Goal: Task Accomplishment & Management: Use online tool/utility

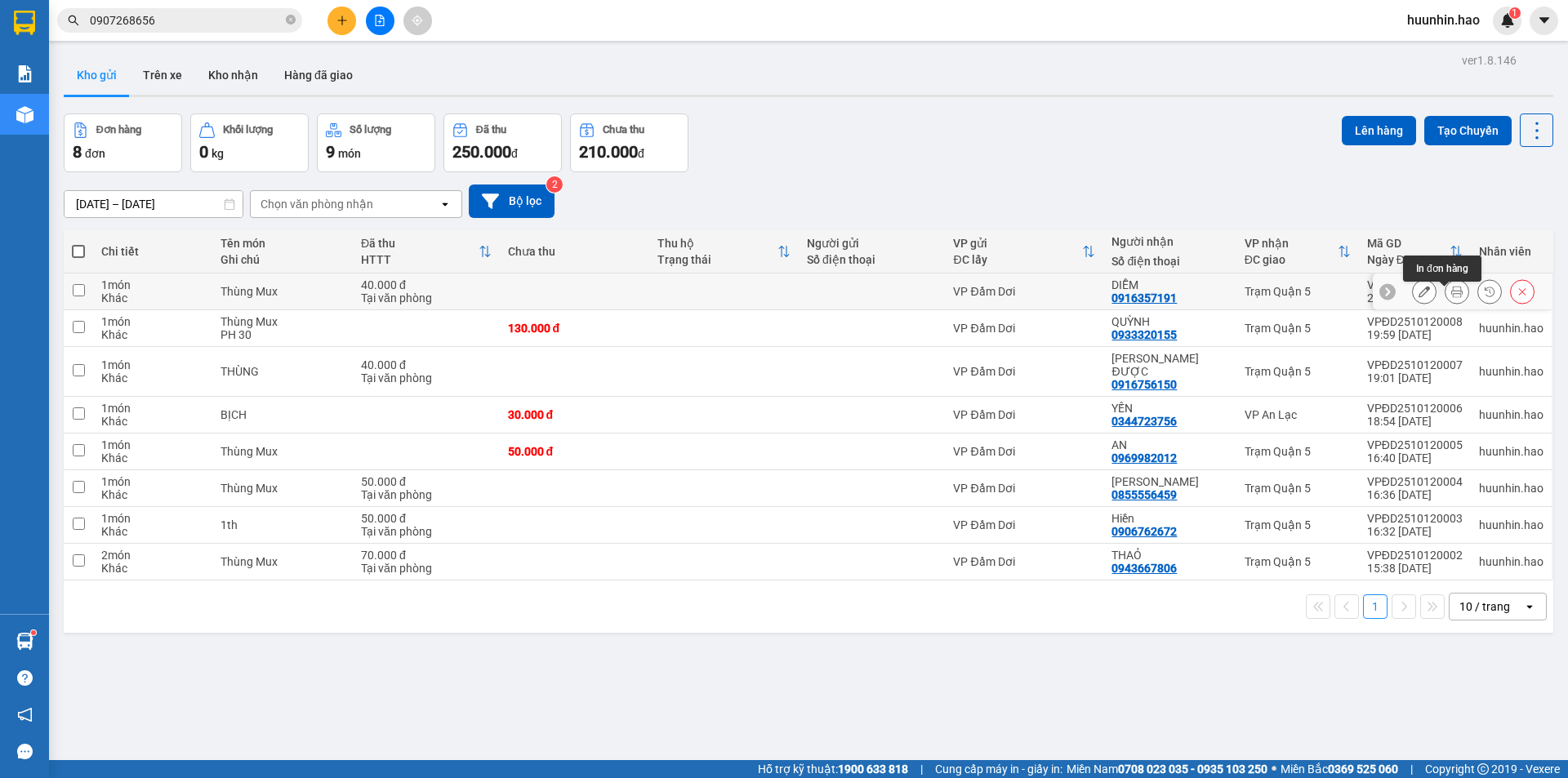
click at [1453, 299] on button at bounding box center [1456, 292] width 23 height 29
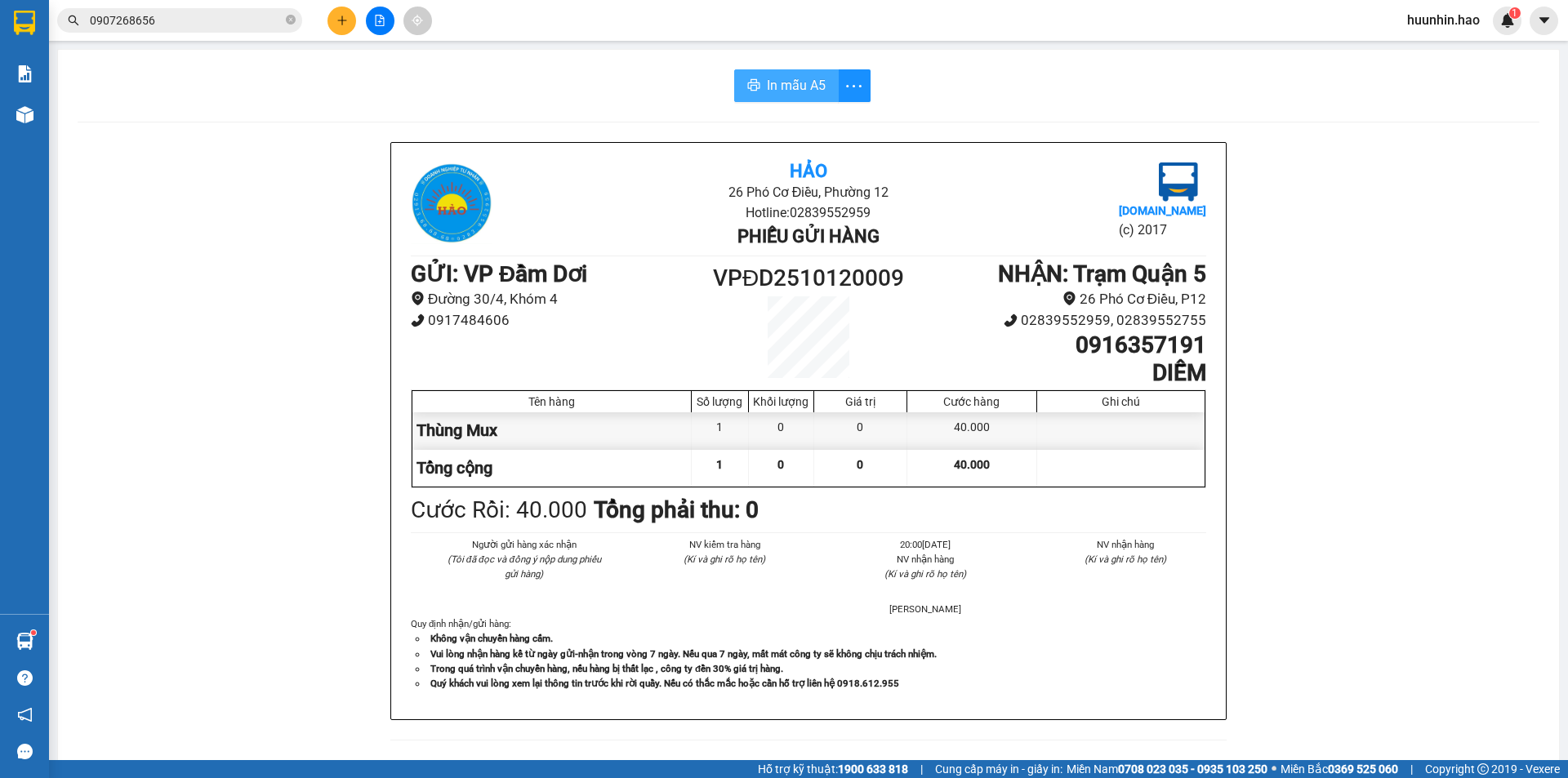
click at [766, 75] on span "In mẫu A5" at bounding box center [795, 86] width 59 height 20
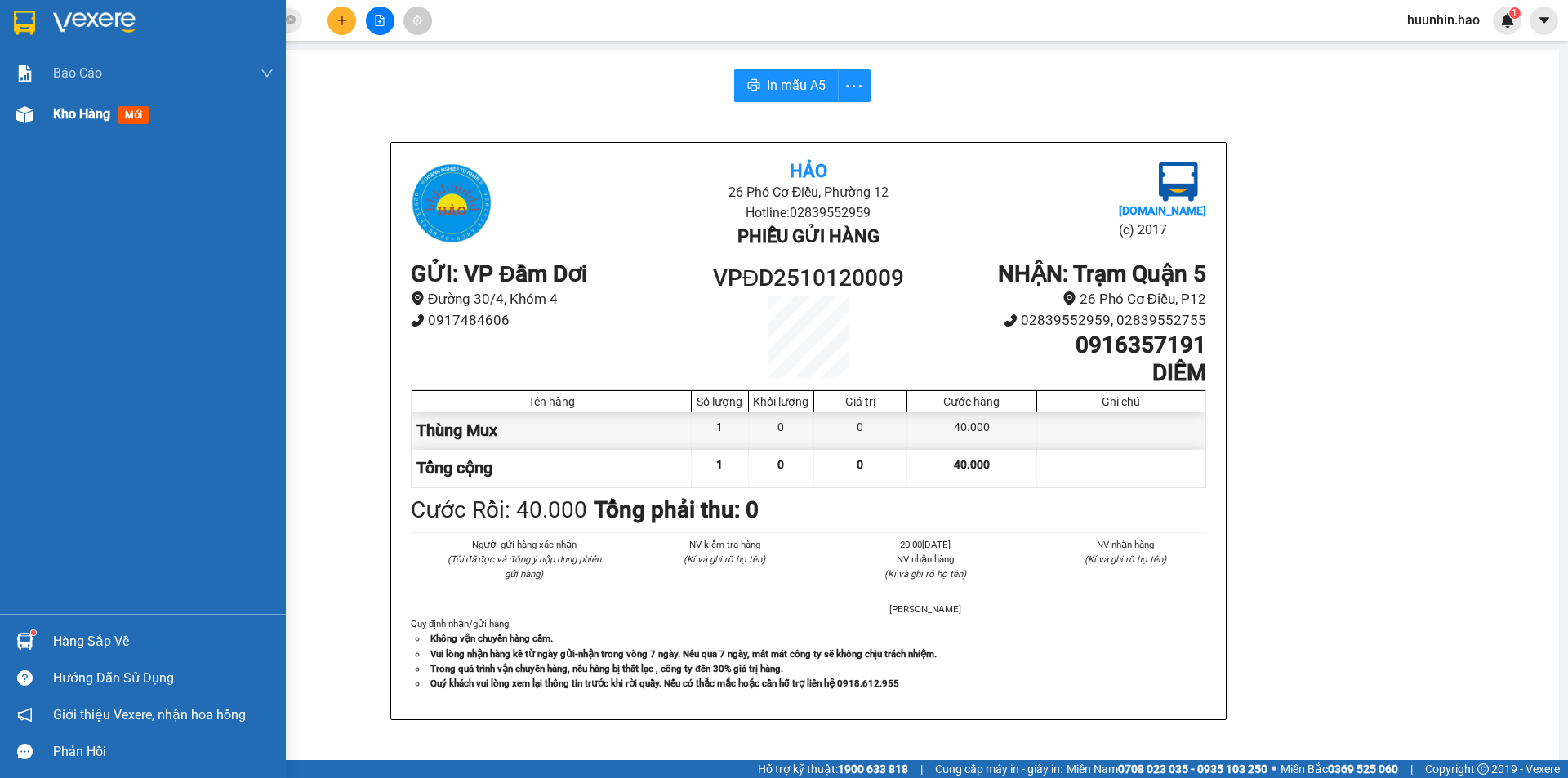
click at [20, 129] on div "Kho hàng mới" at bounding box center [143, 115] width 286 height 41
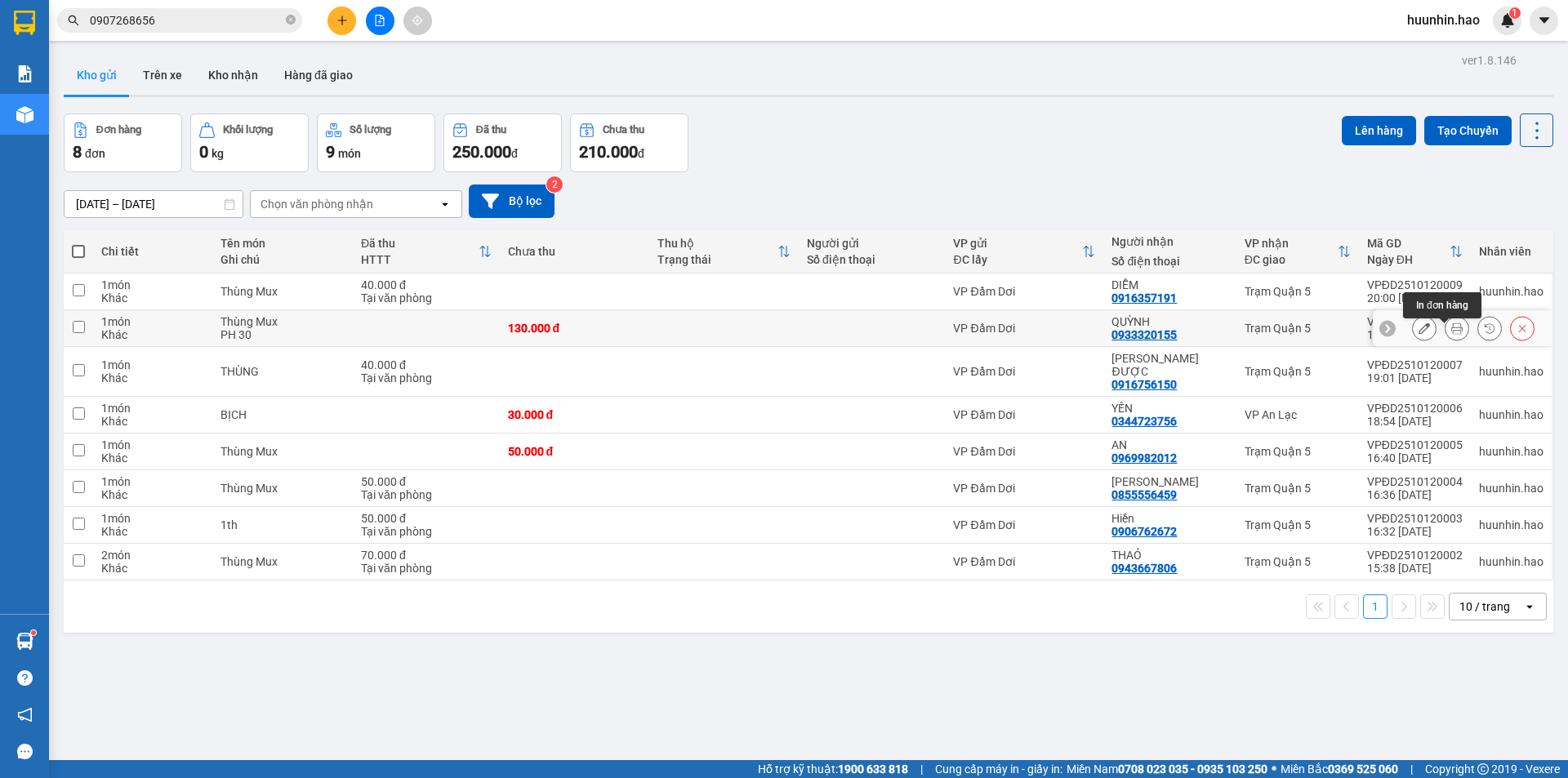
click at [1451, 334] on icon at bounding box center [1456, 328] width 11 height 11
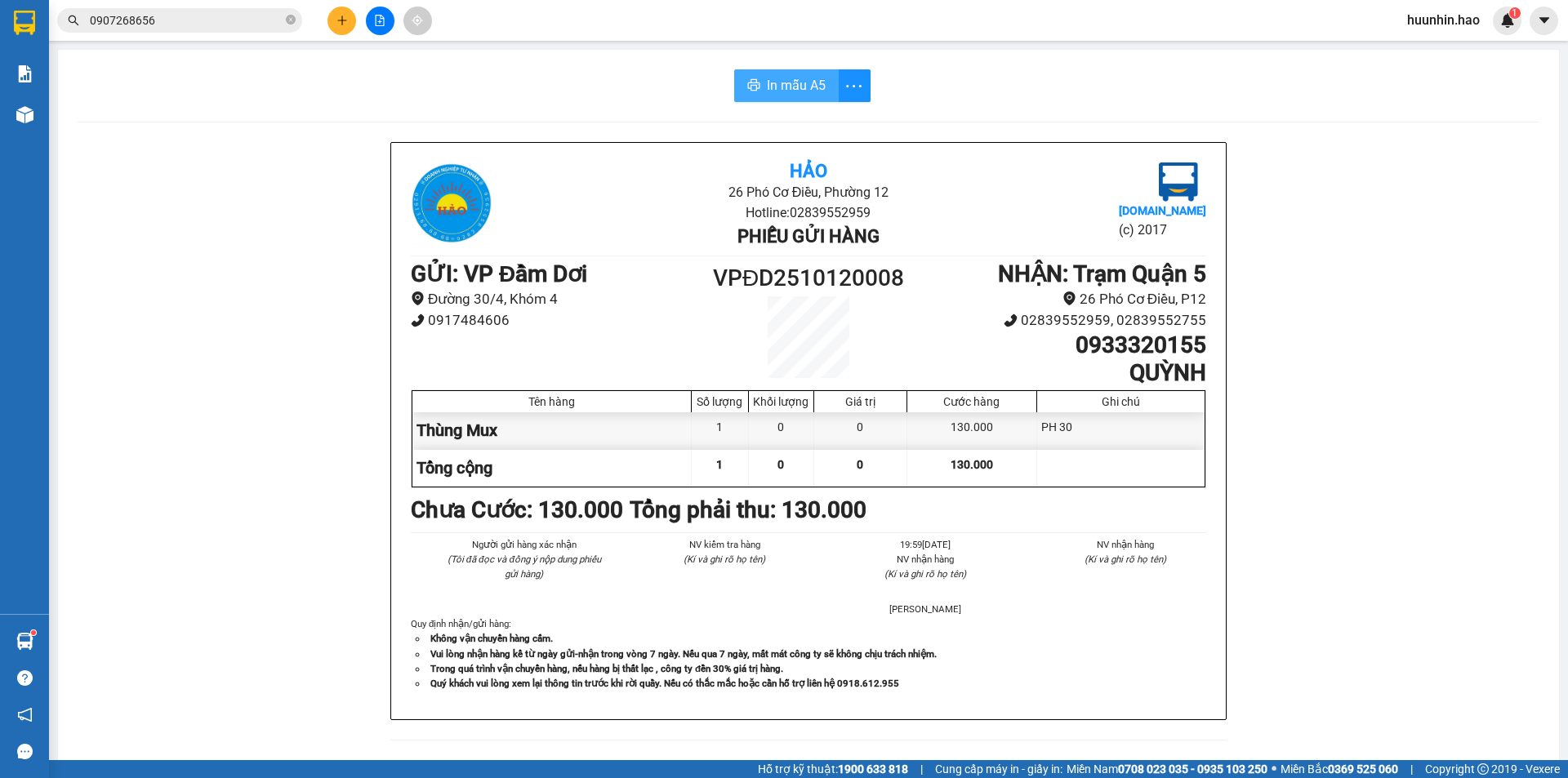
click at [790, 95] on span "In mẫu A5" at bounding box center [795, 86] width 59 height 20
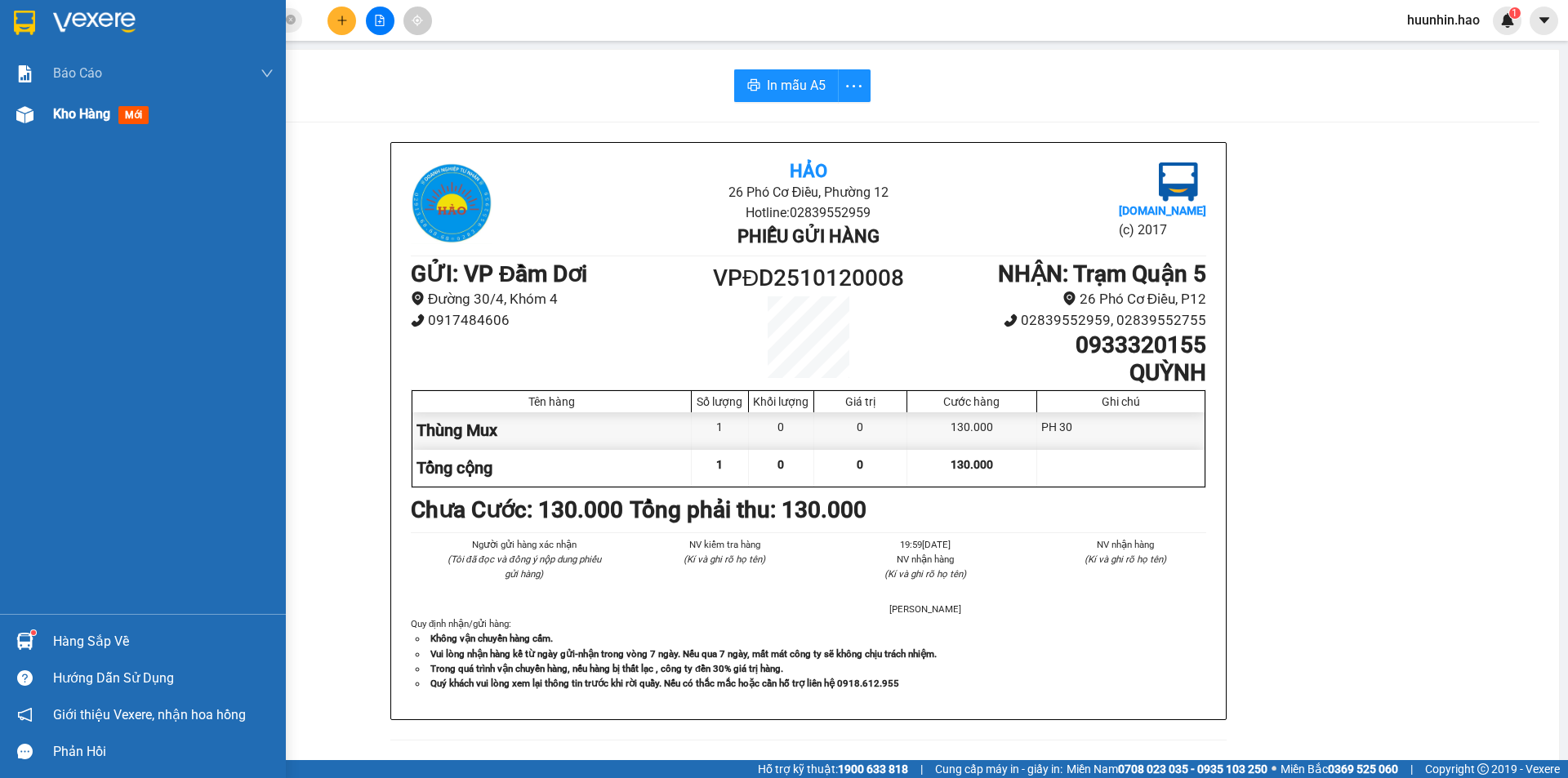
click at [125, 115] on span "mới" at bounding box center [133, 115] width 30 height 18
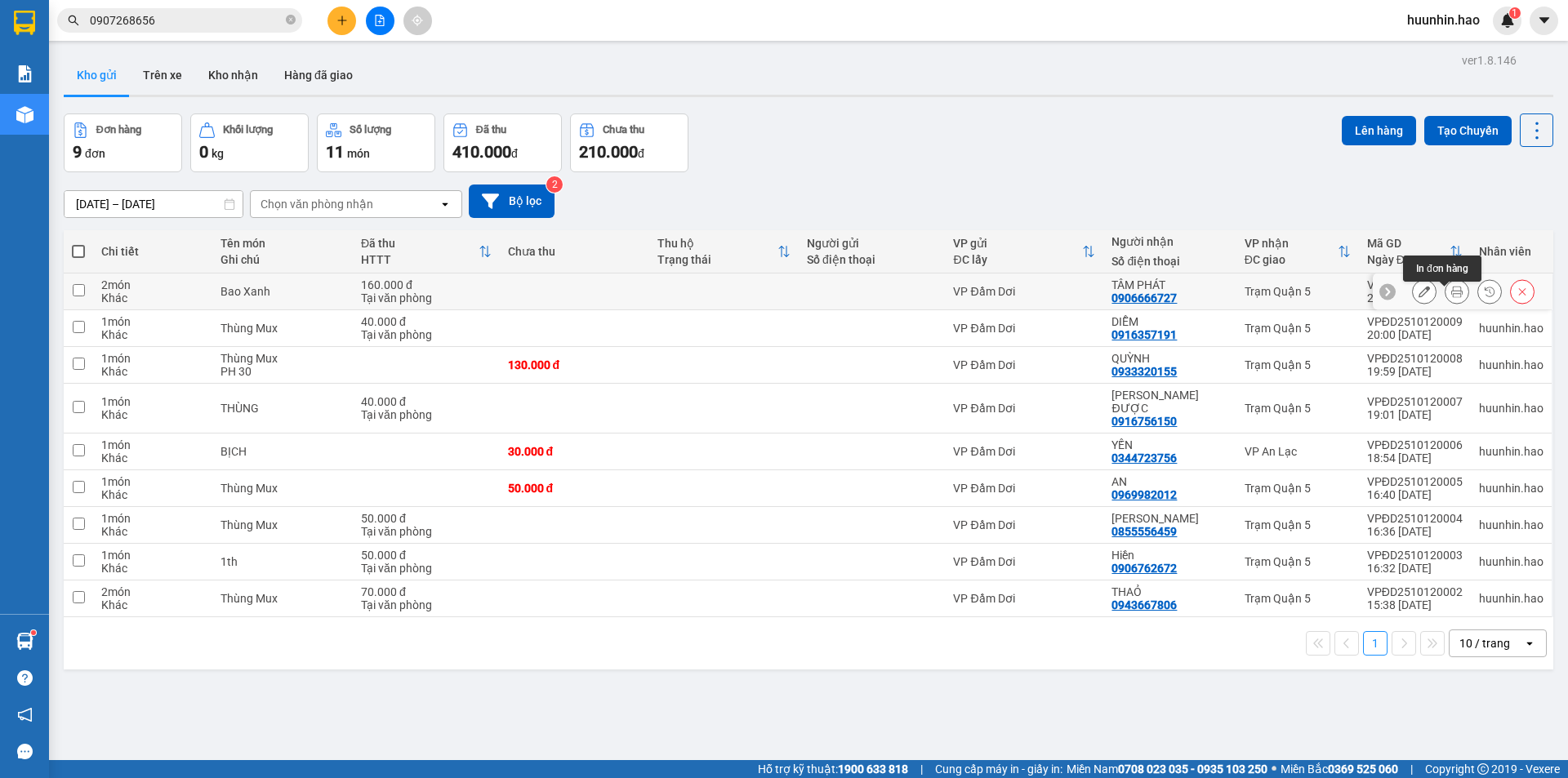
click at [1445, 293] on button at bounding box center [1456, 292] width 23 height 29
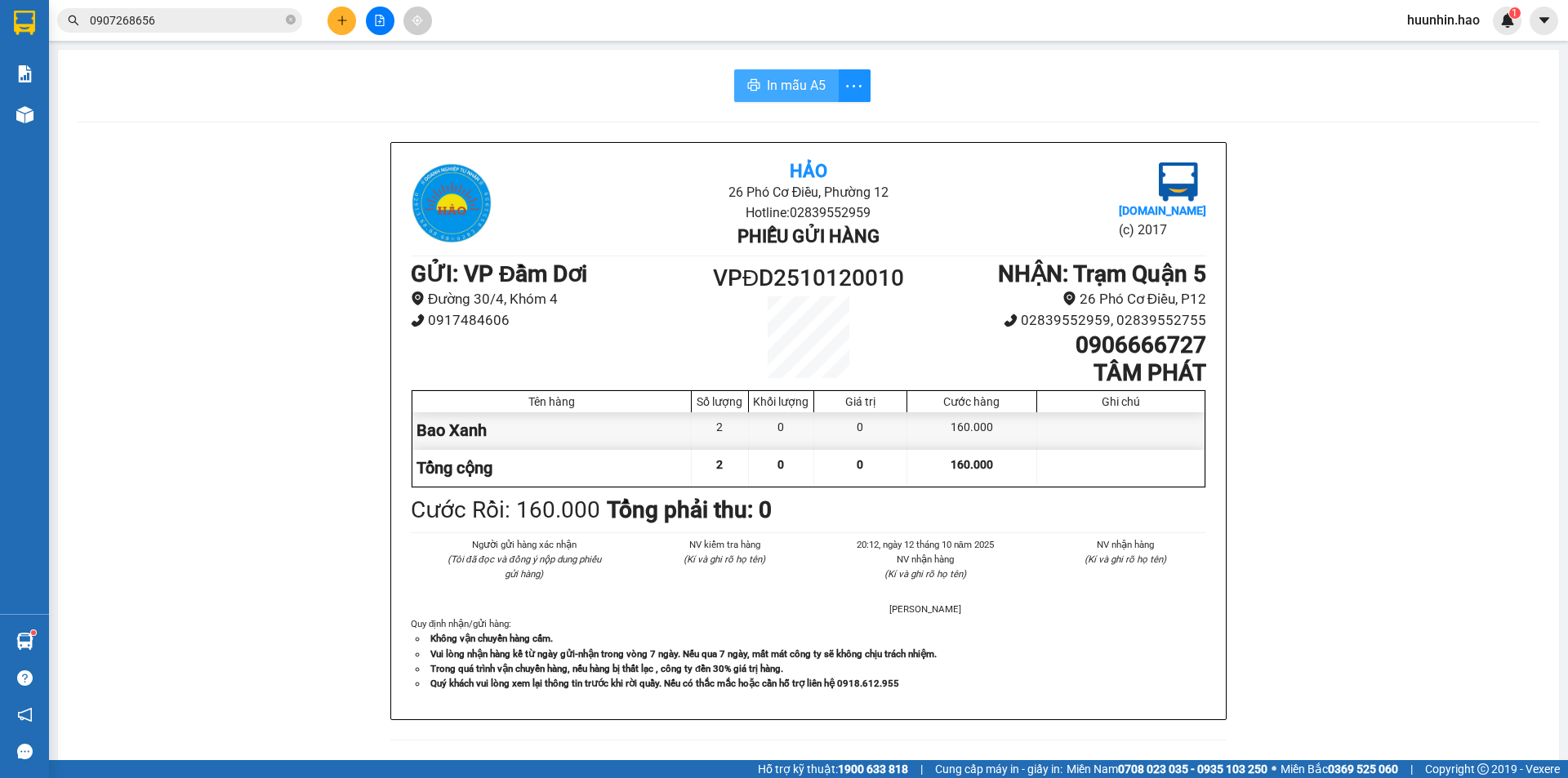
click at [796, 86] on span "In mẫu A5" at bounding box center [795, 86] width 59 height 20
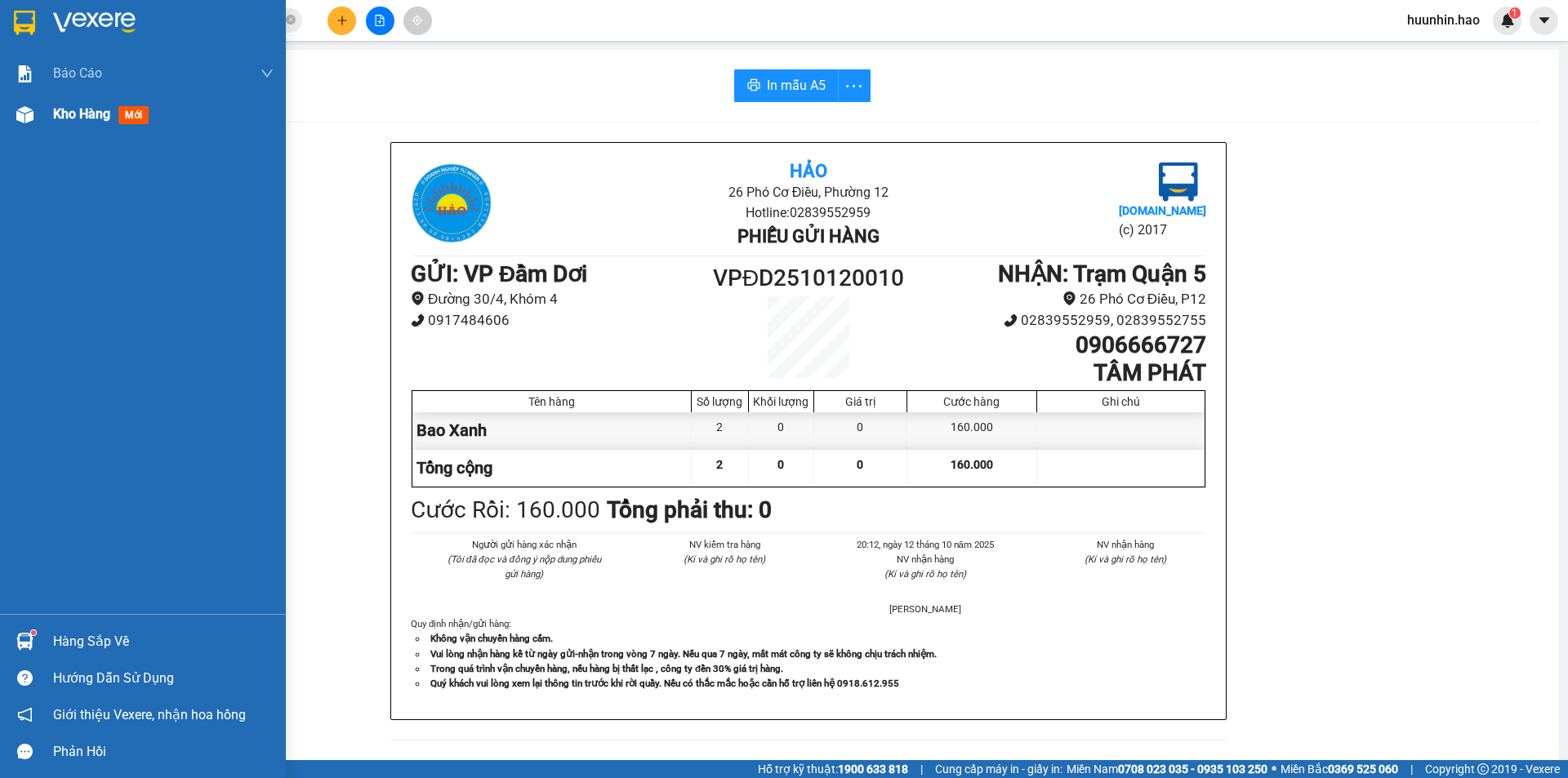
click at [148, 123] on span "mới" at bounding box center [133, 115] width 30 height 18
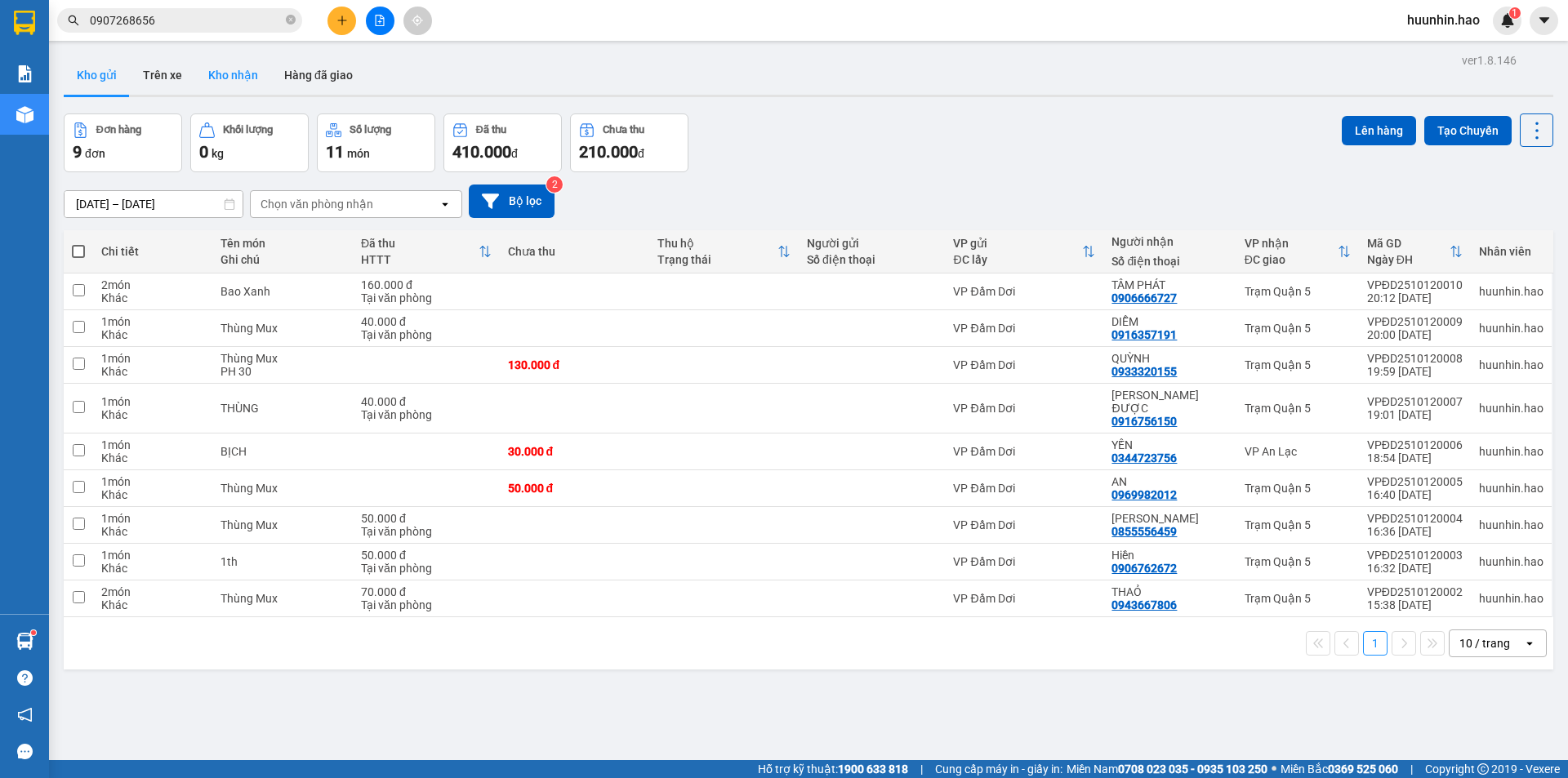
click at [216, 79] on button "Kho nhận" at bounding box center [232, 75] width 76 height 39
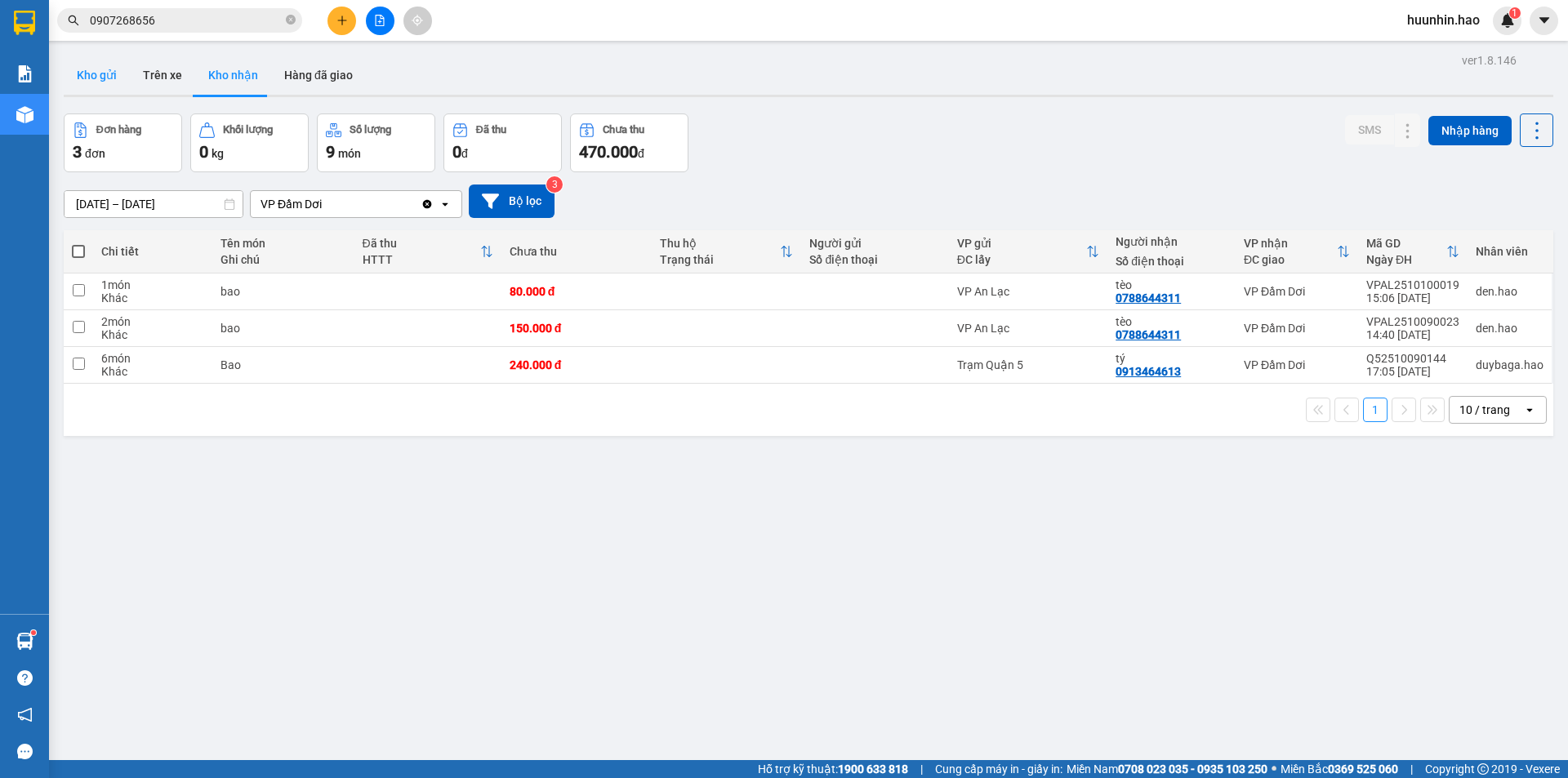
click at [89, 78] on button "Kho gửi" at bounding box center [96, 75] width 66 height 39
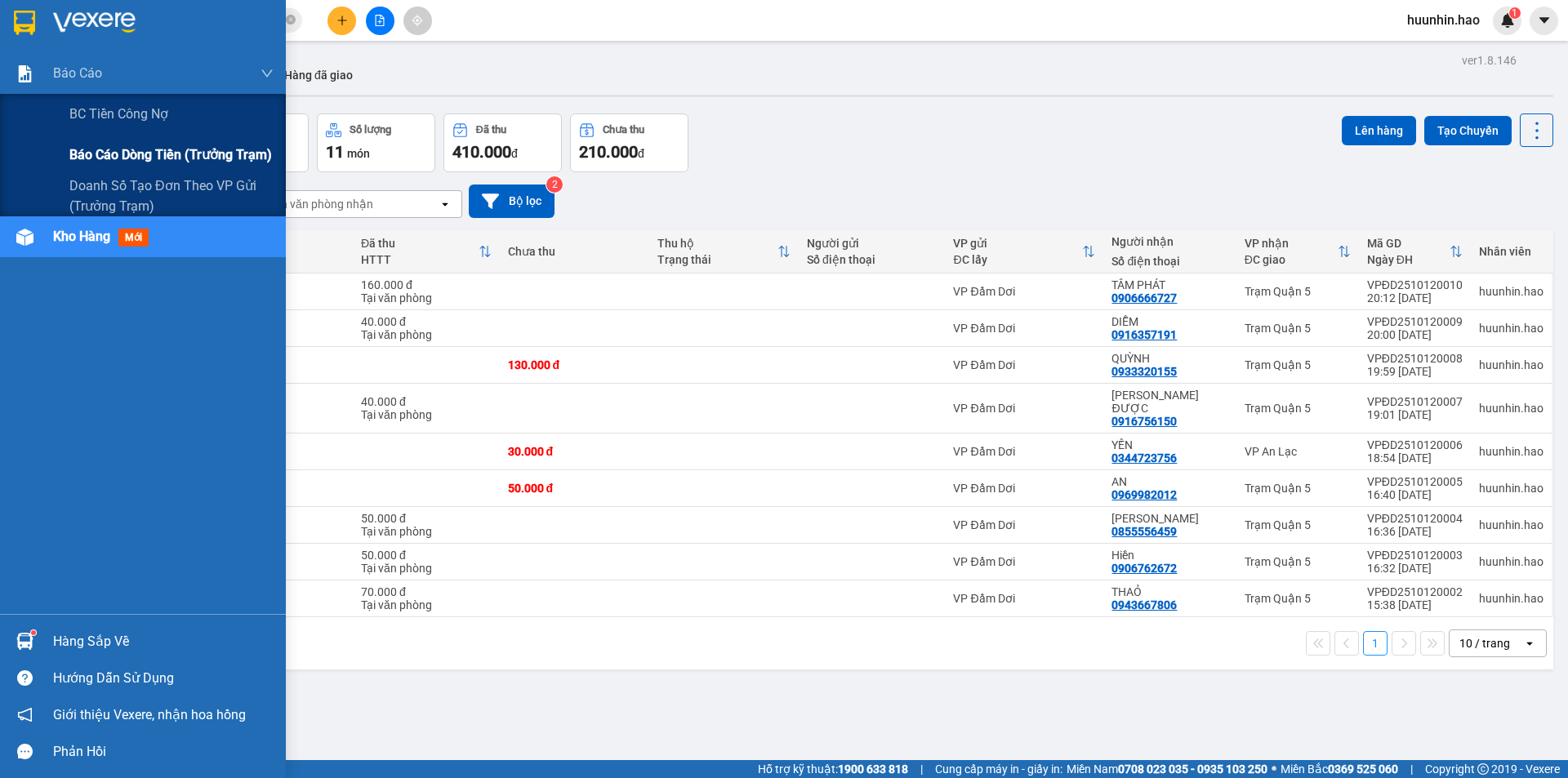
click at [100, 157] on span "Báo cáo dòng tiền (trưởng trạm)" at bounding box center [170, 155] width 202 height 20
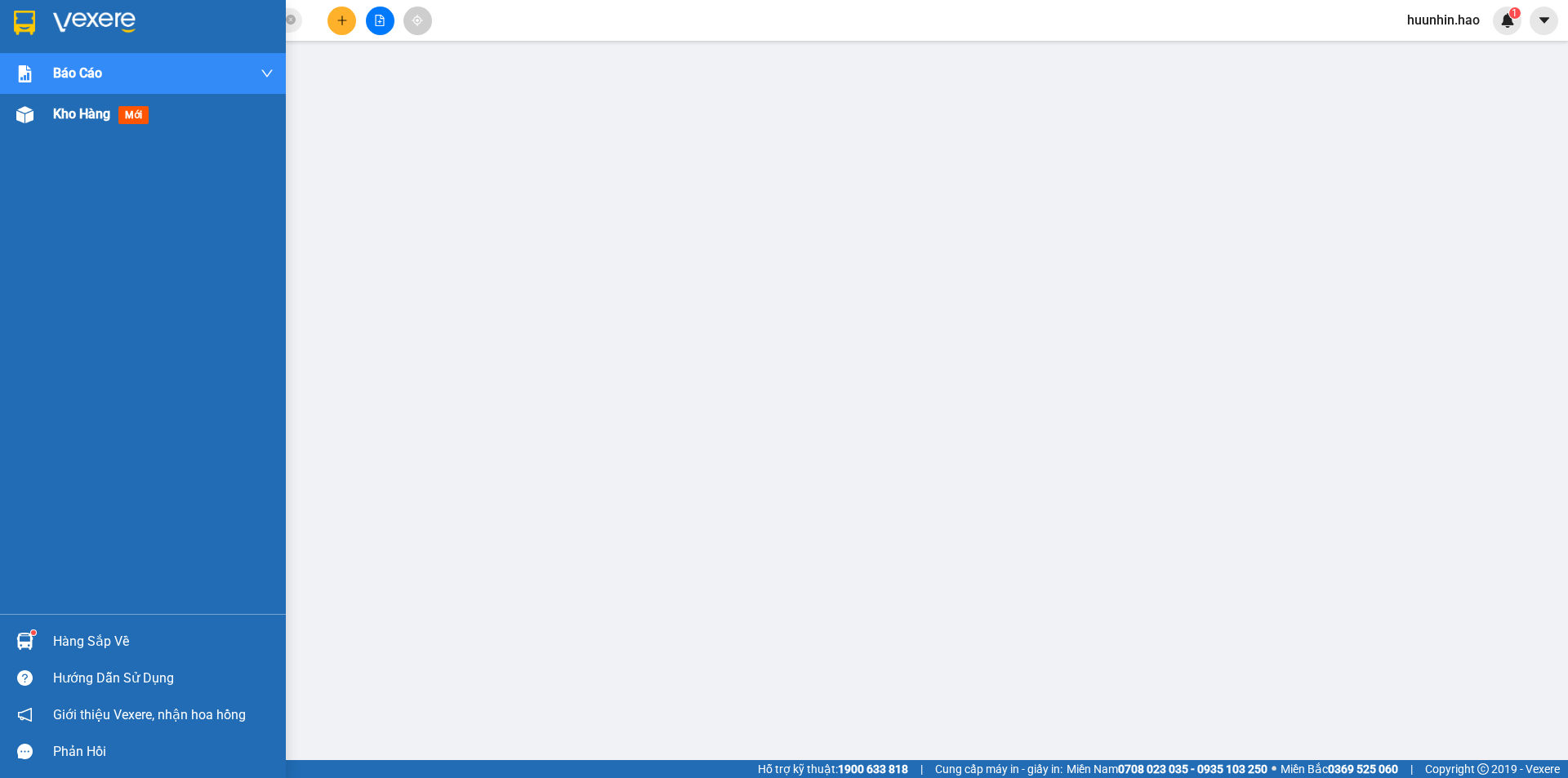
click at [98, 106] on span "Kho hàng" at bounding box center [81, 114] width 57 height 16
click at [100, 107] on span "Kho hàng" at bounding box center [81, 114] width 57 height 16
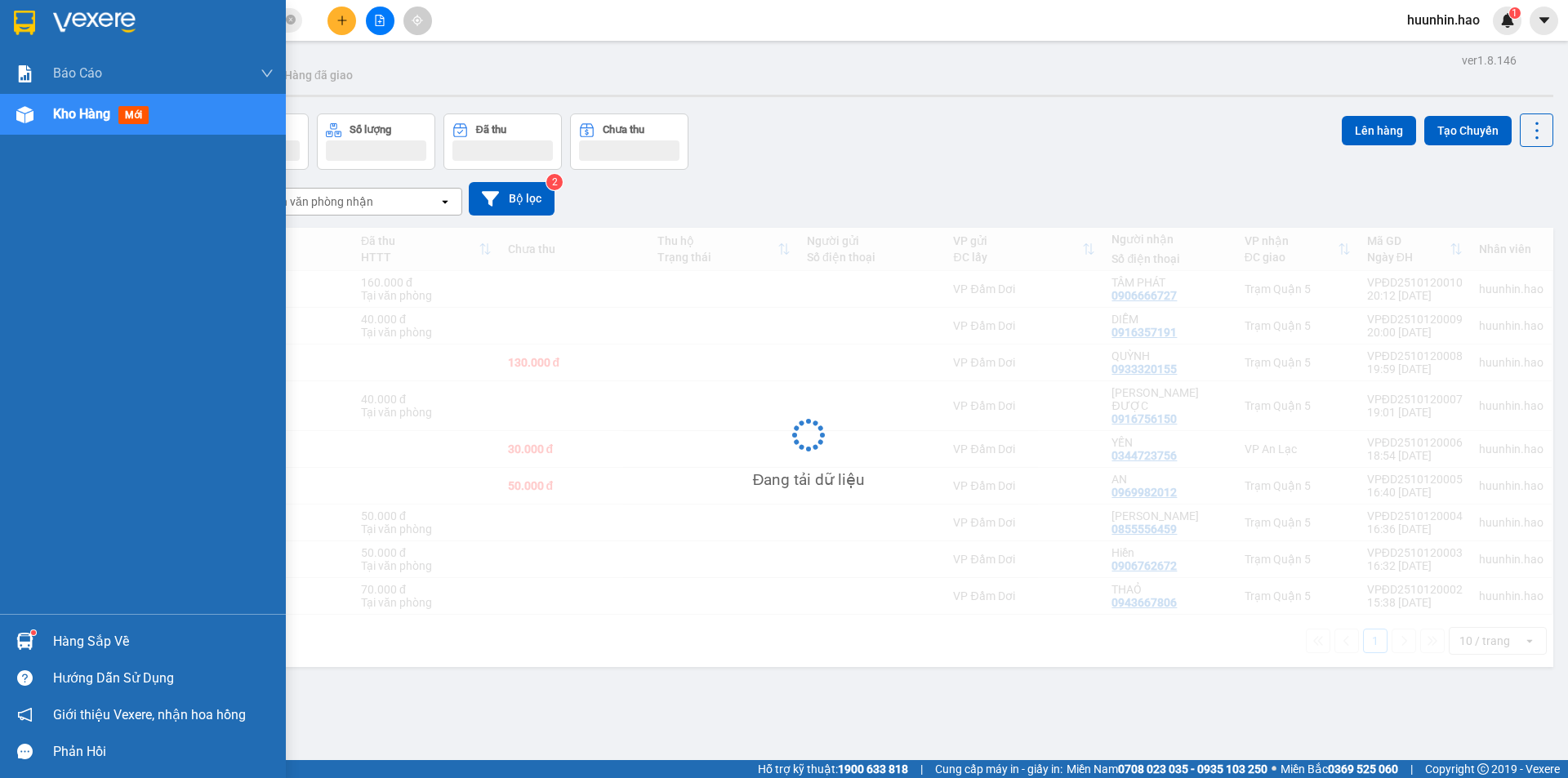
click at [100, 108] on span "Kho hàng" at bounding box center [81, 114] width 57 height 16
